Goal: Complete application form: Complete application form

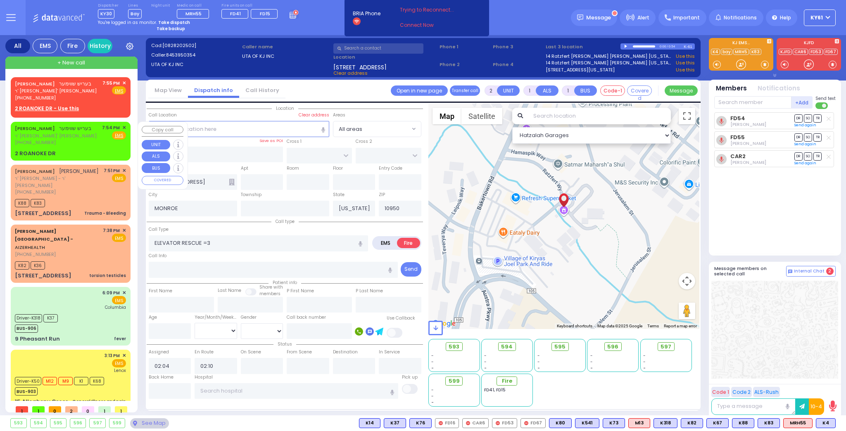
select select
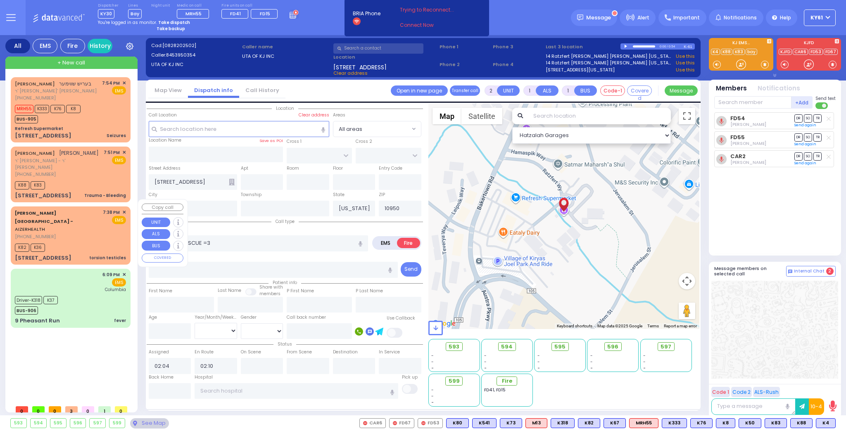
click at [97, 242] on div "K82 K36" at bounding box center [70, 247] width 111 height 10
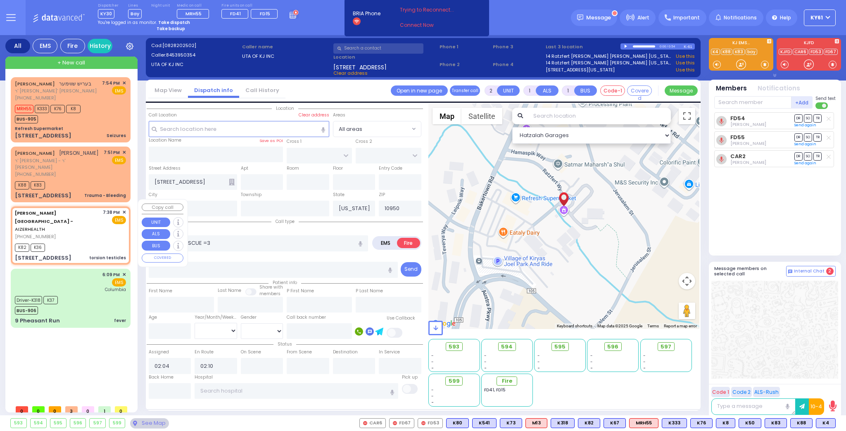
select select
type input "torsion testicles"
radio input "true"
type input "2"
select select
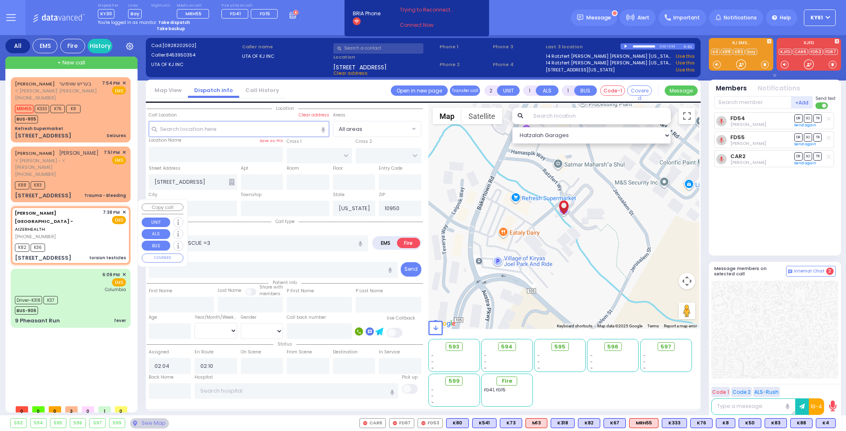
type input "19:38"
type input "19:44"
select select "Hatzalah Garages"
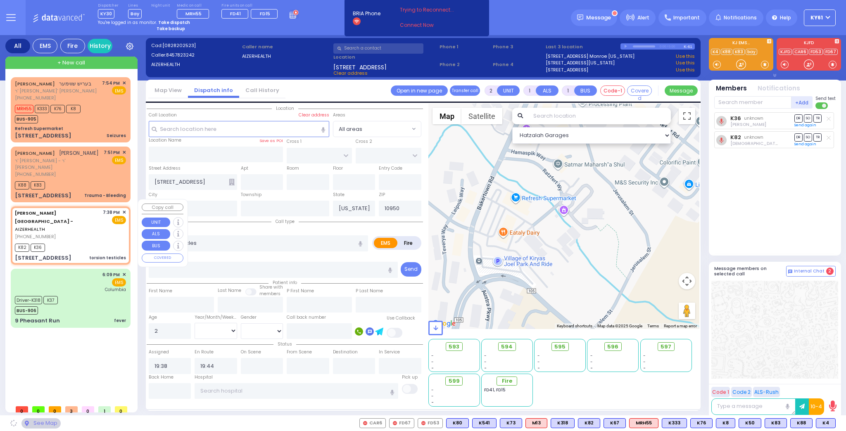
type input "[STREET_ADDRESS]"
type input "Arncliffe"
type input "[GEOGRAPHIC_DATA]"
type input "2205"
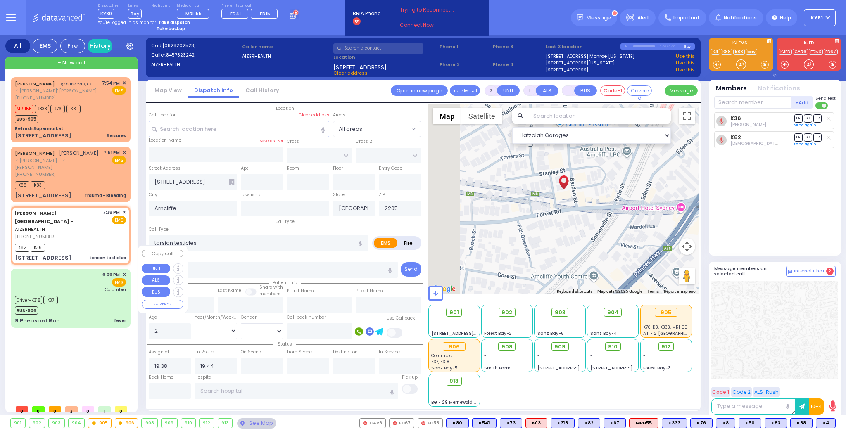
click at [103, 294] on div "Driver-K318 K37 BUS-906" at bounding box center [70, 304] width 111 height 21
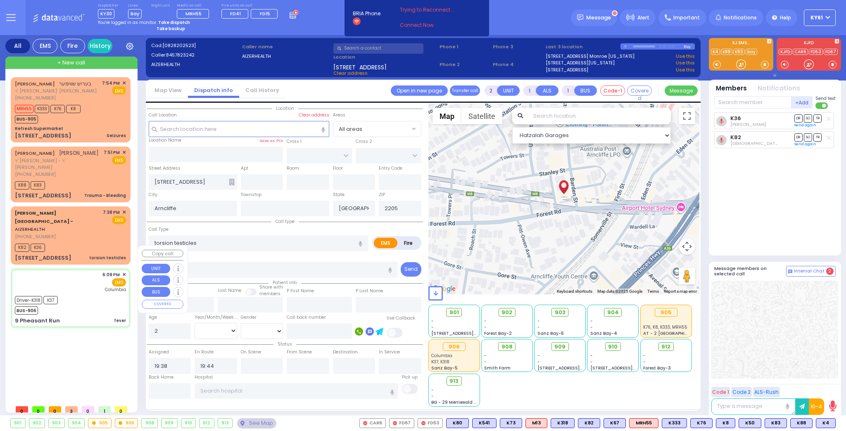
type input "6"
select select
type input "fever"
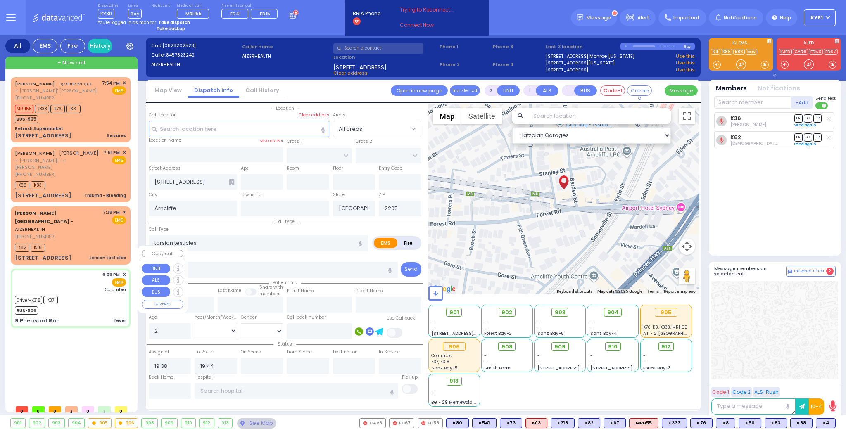
radio input "true"
type input "[PERSON_NAME]"
type input "21"
select select "Day"
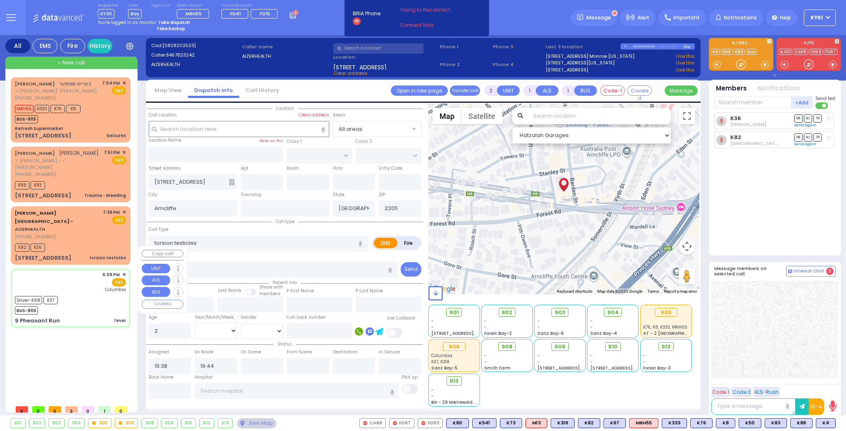
select select "[DEMOGRAPHIC_DATA]"
type input "18:09"
type input "18:11"
type input "18:22"
type input "18:28"
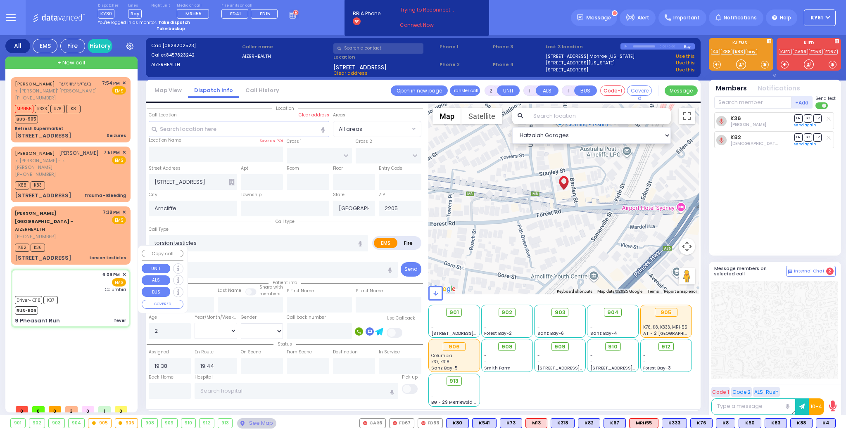
type input "19:23"
type input "19:31"
type input "[US_STATE][GEOGRAPHIC_DATA]- [GEOGRAPHIC_DATA]"
select select "Hatzalah Garages"
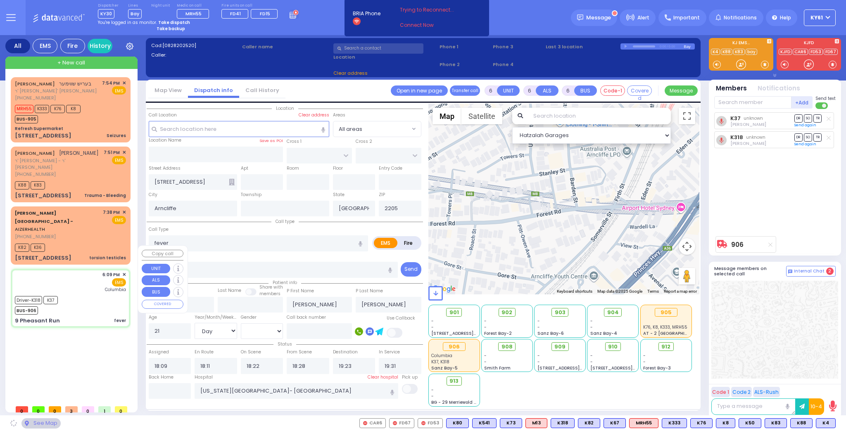
type input "SCHUNNEMUNK RD"
type input "OWENS DR"
type input "9 Pheasant Run"
type input "Woodbury"
type input "[US_STATE]"
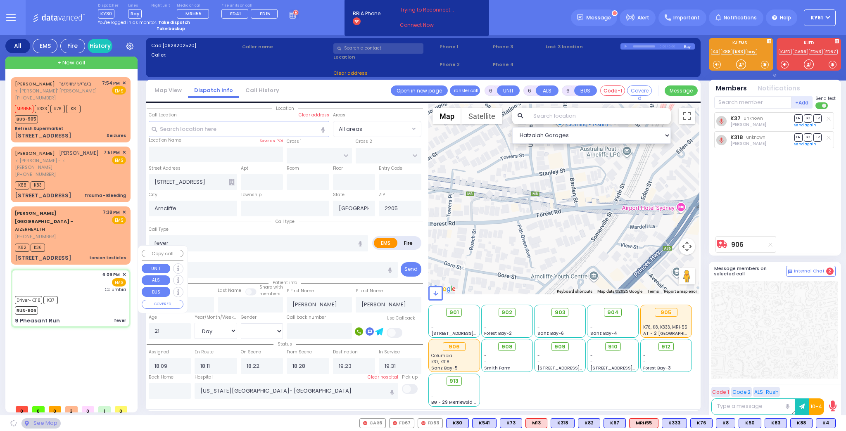
type input "10930"
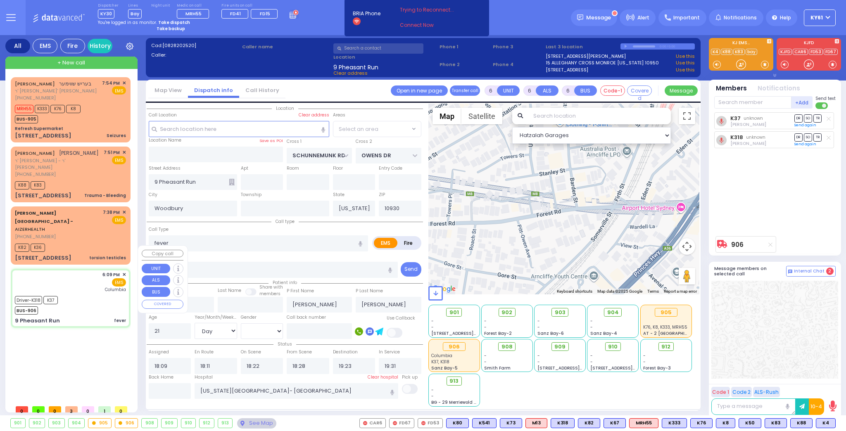
select select "[GEOGRAPHIC_DATA]"
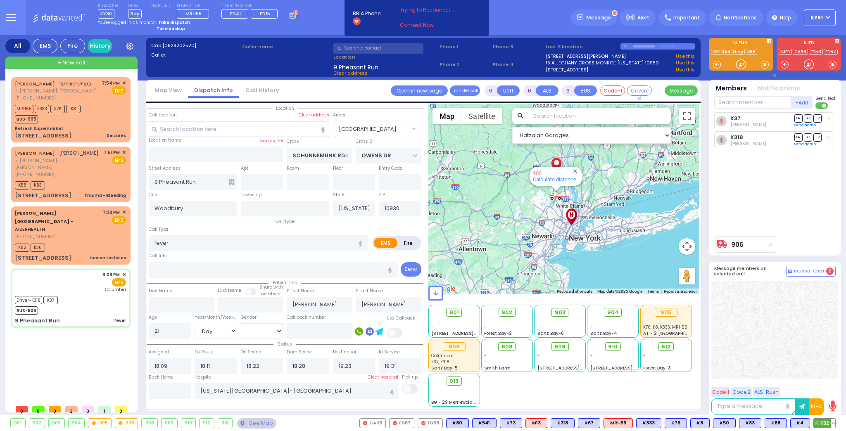
click at [832, 423] on button at bounding box center [833, 423] width 4 height 9
click at [833, 423] on button at bounding box center [833, 423] width 4 height 9
click at [828, 377] on icon at bounding box center [827, 375] width 9 height 9
click at [782, 193] on div "K37 [PERSON_NAME] DR SO TR" at bounding box center [775, 172] width 123 height 120
